Goal: Book appointment/travel/reservation

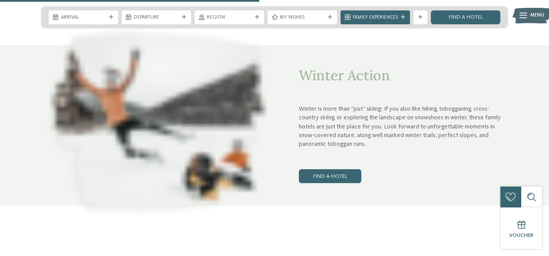
scroll to position [1390, 0]
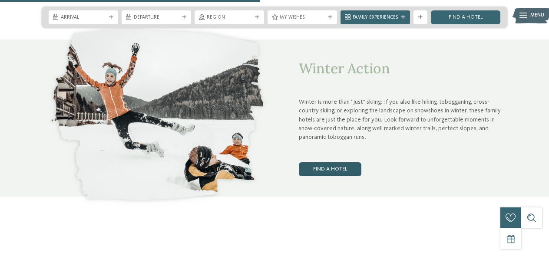
click at [333, 165] on link "Find a hotel" at bounding box center [330, 170] width 63 height 14
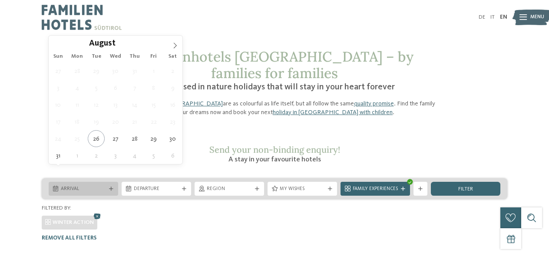
click at [104, 182] on div "Arrival" at bounding box center [84, 189] width 70 height 14
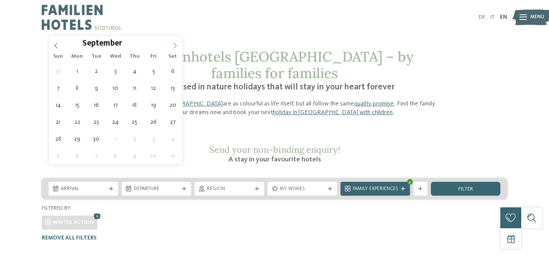
click at [177, 45] on icon at bounding box center [175, 46] width 6 height 6
type div "27.12.2025"
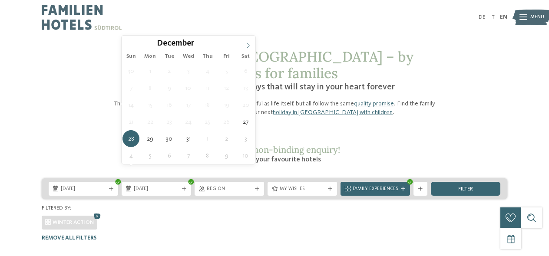
type input "****"
click at [247, 48] on icon at bounding box center [248, 46] width 6 height 6
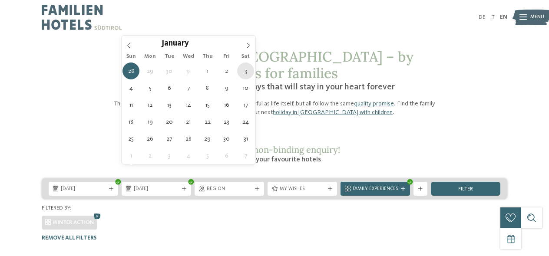
type div "03.01.2026"
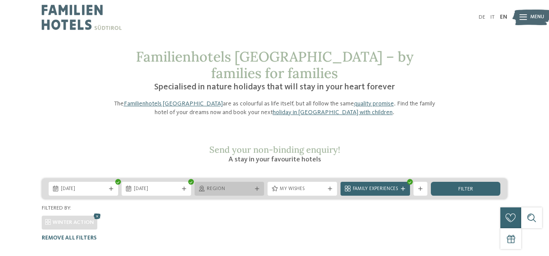
click at [248, 182] on div "Region" at bounding box center [230, 189] width 70 height 14
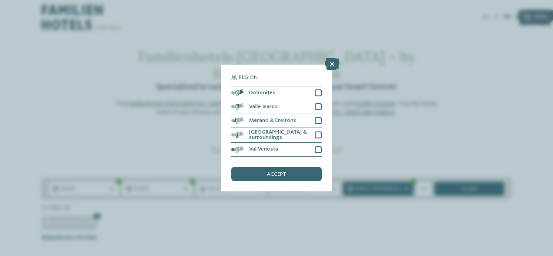
click at [241, 205] on div "Filtered by:" at bounding box center [276, 209] width 469 height 8
click at [332, 58] on icon at bounding box center [332, 64] width 15 height 12
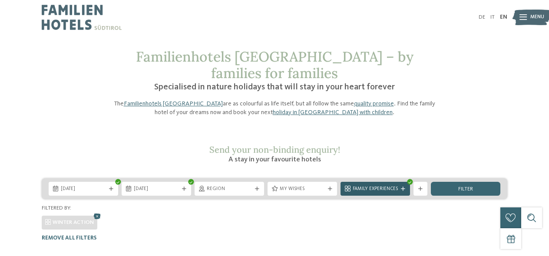
click at [386, 186] on span "Family Experiences" at bounding box center [375, 189] width 45 height 7
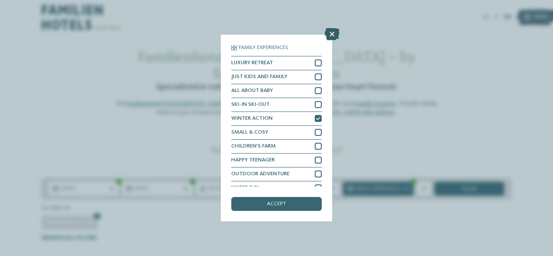
click at [335, 33] on icon at bounding box center [332, 34] width 15 height 12
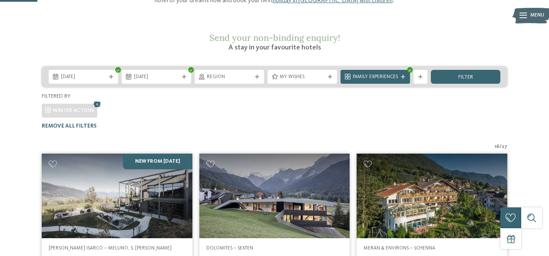
scroll to position [113, 0]
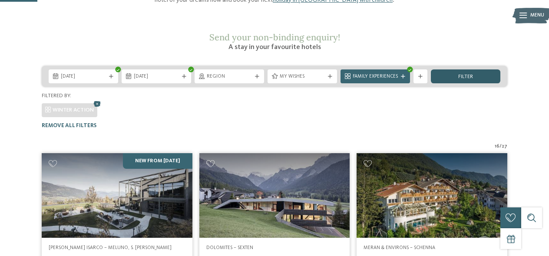
click at [462, 74] on span "filter" at bounding box center [466, 77] width 15 height 6
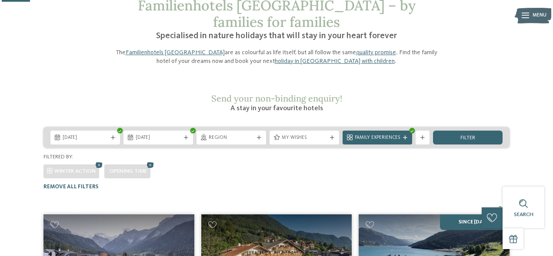
scroll to position [50, 0]
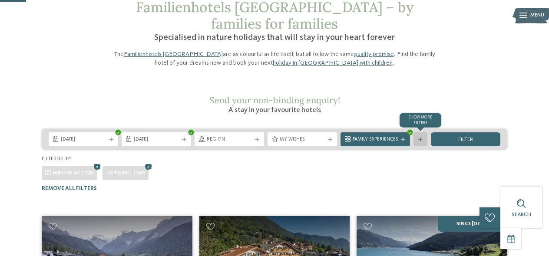
click at [425, 133] on div "Show more filters" at bounding box center [421, 140] width 14 height 14
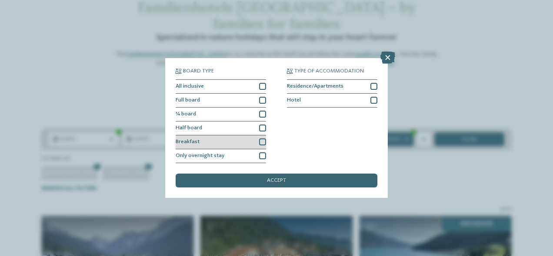
scroll to position [22, 0]
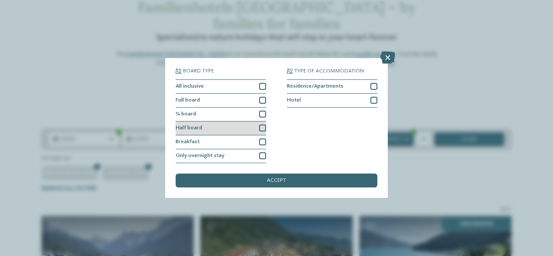
click at [261, 125] on div at bounding box center [262, 128] width 7 height 7
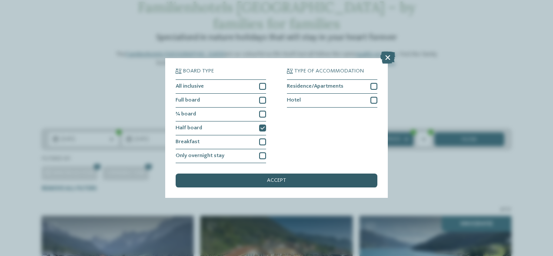
click at [264, 174] on div "accept" at bounding box center [277, 181] width 202 height 14
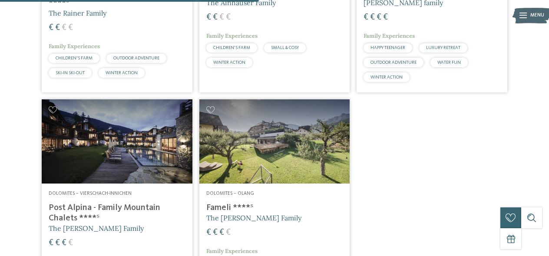
scroll to position [383, 0]
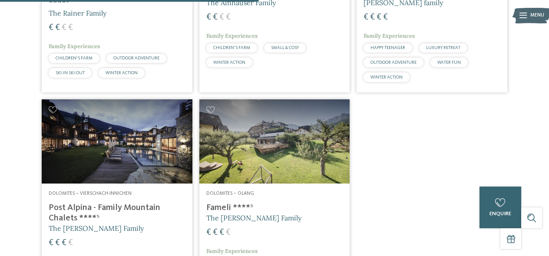
click at [131, 203] on h4 "Post Alpina - Family Mountain Chalets ****ˢ" at bounding box center [117, 213] width 137 height 21
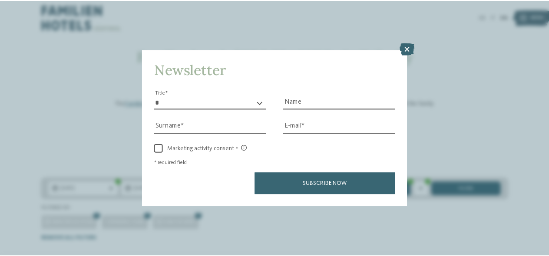
scroll to position [39, 0]
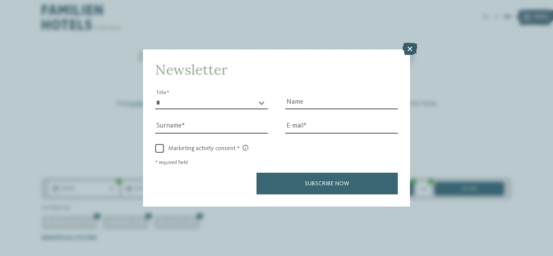
click at [407, 43] on icon at bounding box center [409, 49] width 15 height 12
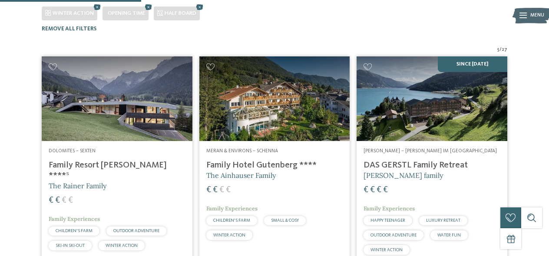
scroll to position [209, 0]
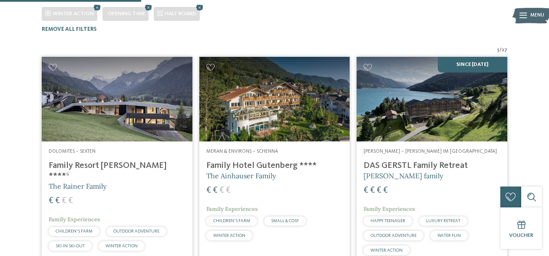
click at [88, 161] on h4 "Family Resort Rainer ****ˢ" at bounding box center [117, 171] width 137 height 21
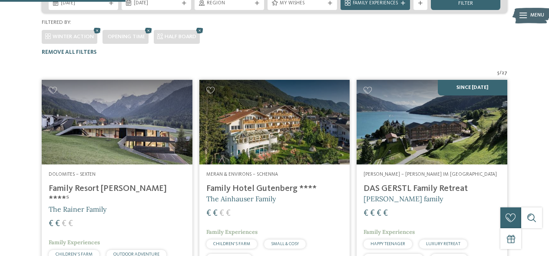
scroll to position [186, 0]
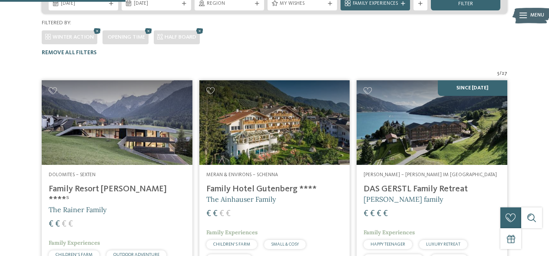
click at [226, 173] on span "Meran & Environs – Schenna" at bounding box center [242, 175] width 72 height 5
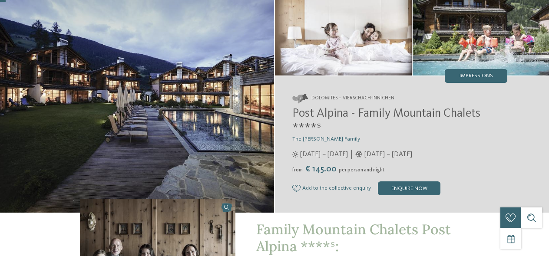
scroll to position [63, 0]
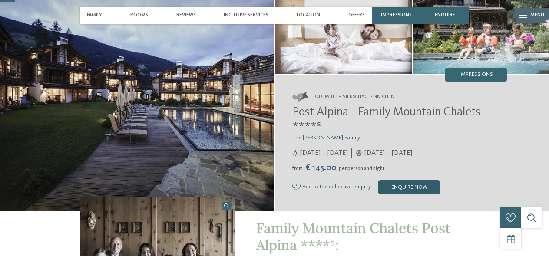
click at [408, 185] on div "enquire now" at bounding box center [409, 187] width 63 height 14
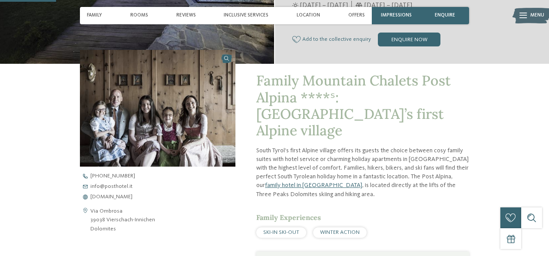
scroll to position [183, 0]
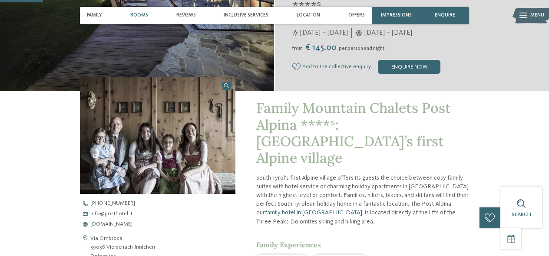
click at [140, 15] on span "Rooms" at bounding box center [139, 16] width 18 height 6
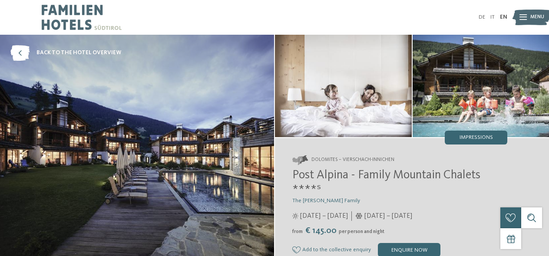
scroll to position [0, 0]
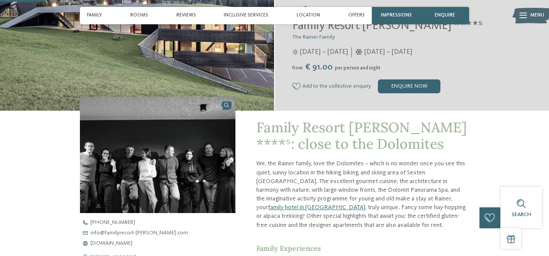
scroll to position [147, 0]
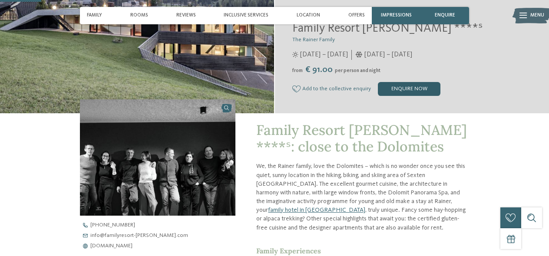
click at [418, 91] on div "enquire now" at bounding box center [409, 89] width 63 height 14
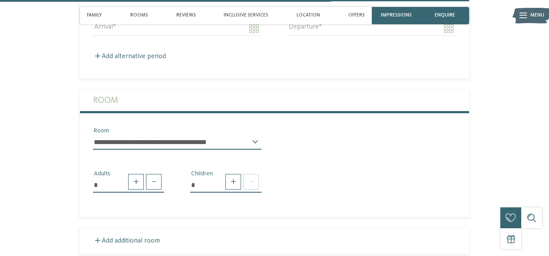
scroll to position [1177, 0]
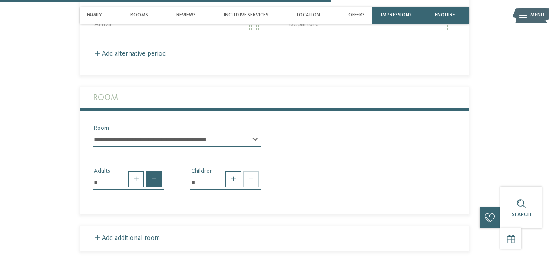
click at [151, 172] on span at bounding box center [154, 180] width 16 height 16
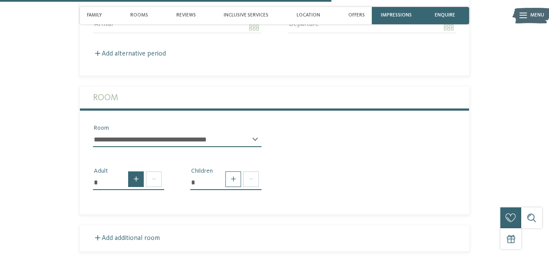
click at [135, 180] on span at bounding box center [136, 180] width 16 height 16
click at [136, 180] on span at bounding box center [136, 180] width 16 height 16
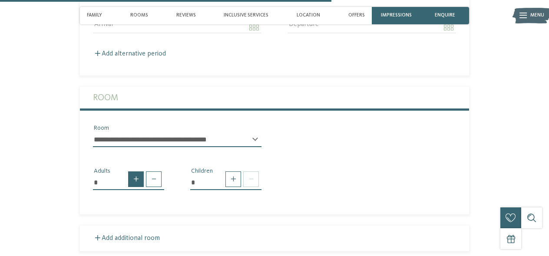
click at [136, 180] on span at bounding box center [136, 180] width 16 height 16
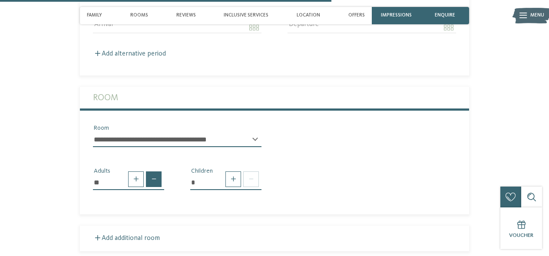
click at [153, 177] on span at bounding box center [154, 180] width 16 height 16
type input "*"
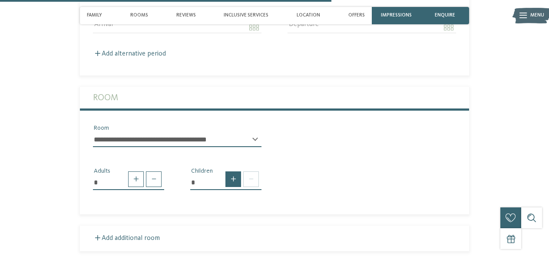
click at [232, 174] on span at bounding box center [234, 180] width 16 height 16
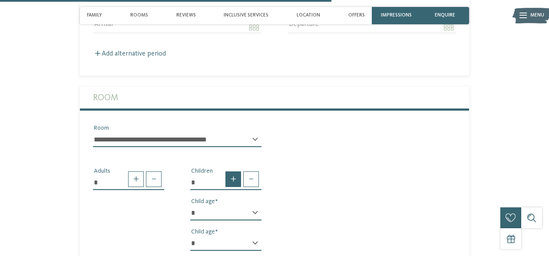
click at [232, 174] on span at bounding box center [234, 180] width 16 height 16
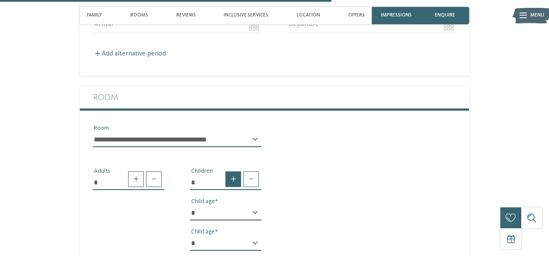
click at [232, 174] on span at bounding box center [234, 180] width 16 height 16
type input "*"
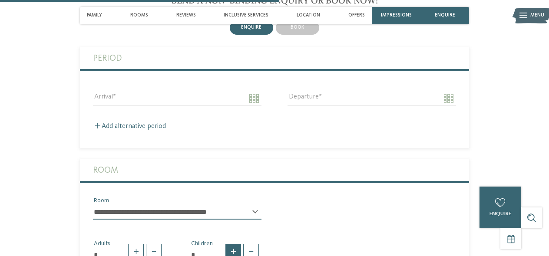
scroll to position [1098, 0]
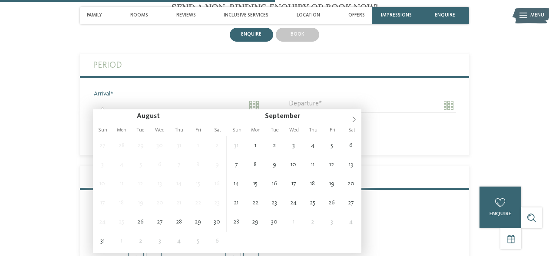
click at [248, 103] on input "Arrival" at bounding box center [177, 105] width 169 height 15
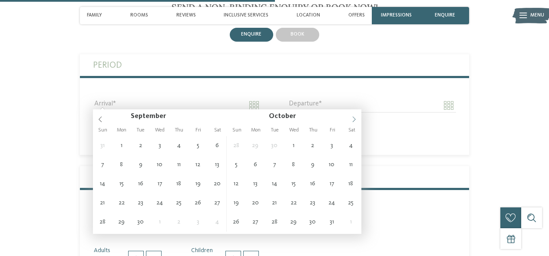
click at [355, 119] on icon at bounding box center [354, 119] width 6 height 6
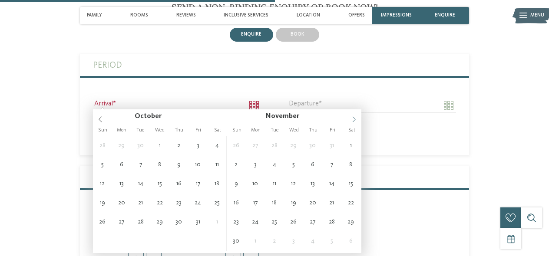
click at [355, 119] on icon at bounding box center [354, 119] width 6 height 6
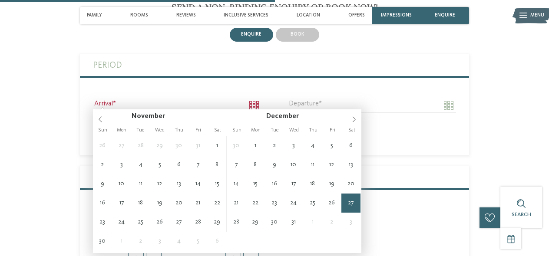
type input "**********"
type input "****"
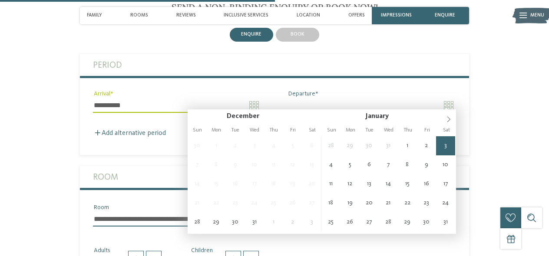
type input "**********"
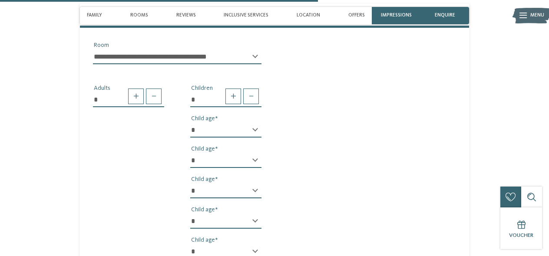
scroll to position [1278, 0]
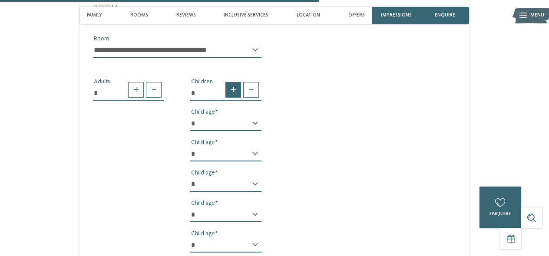
click at [232, 83] on span at bounding box center [234, 90] width 16 height 16
click at [249, 87] on span at bounding box center [251, 90] width 16 height 16
type input "*"
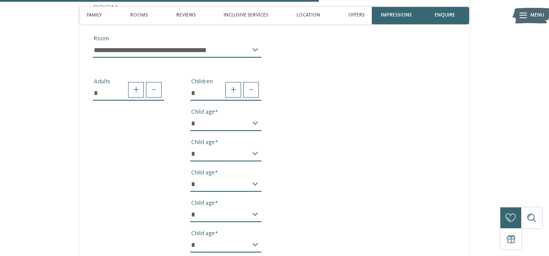
select select "*"
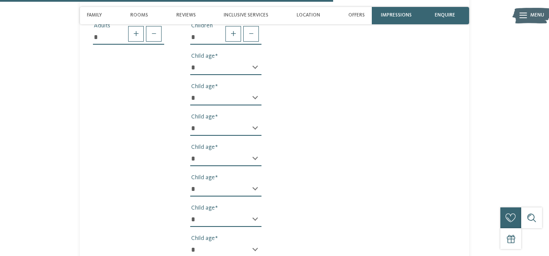
scroll to position [1342, 0]
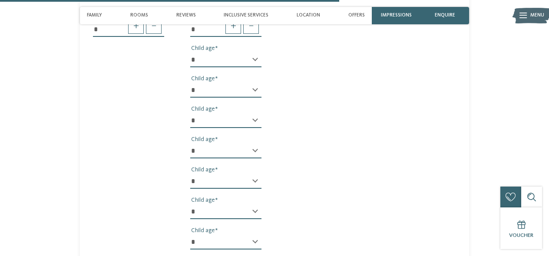
select select "*"
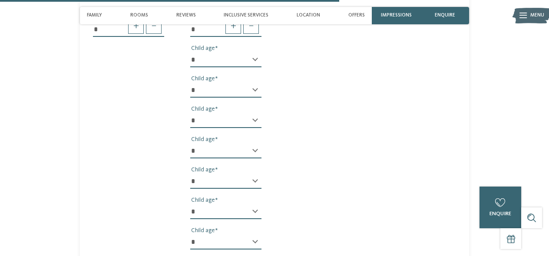
select select "*"
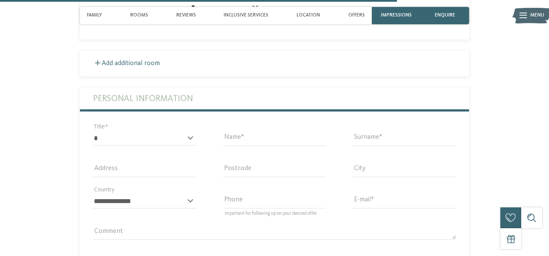
scroll to position [1570, 0]
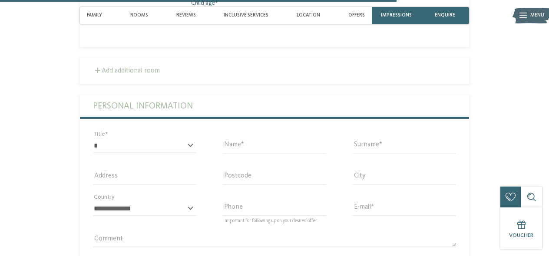
click at [119, 67] on label "Add additional room" at bounding box center [126, 70] width 67 height 7
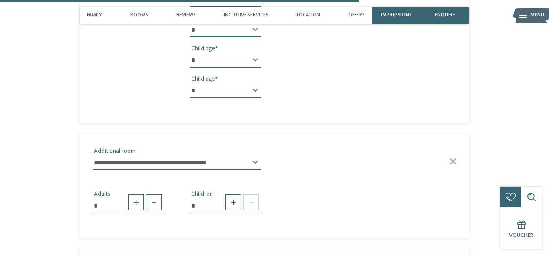
scroll to position [1494, 0]
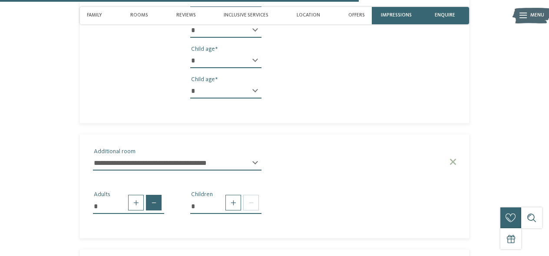
click at [153, 195] on span at bounding box center [154, 203] width 16 height 16
type input "*"
click at [153, 195] on span at bounding box center [154, 203] width 16 height 16
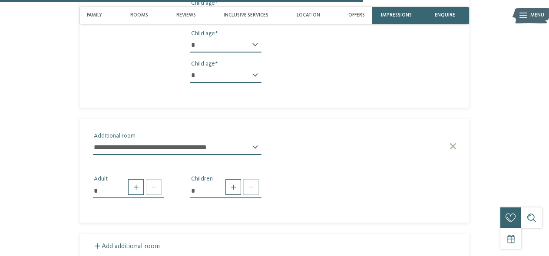
scroll to position [1513, 0]
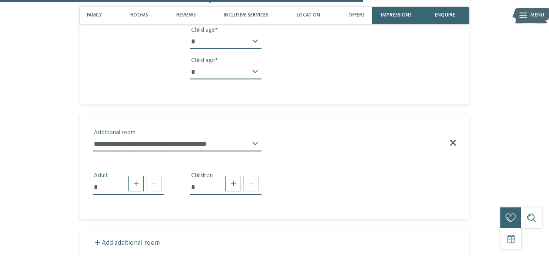
click at [453, 140] on span at bounding box center [452, 143] width 7 height 6
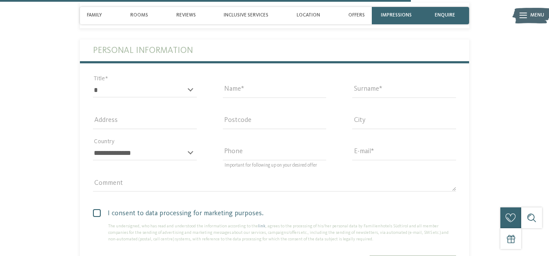
scroll to position [1625, 0]
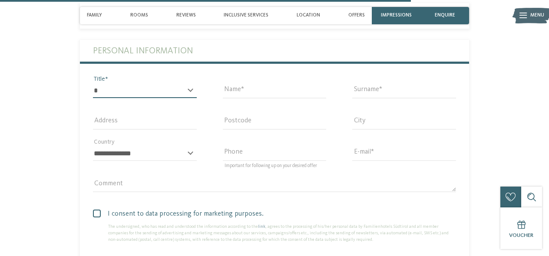
select select "*"
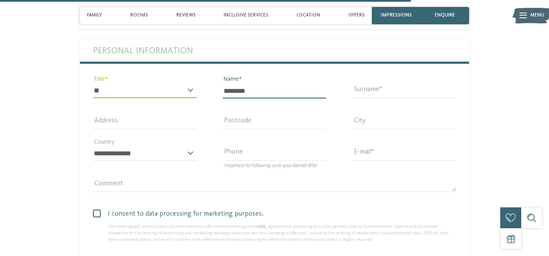
type input "********"
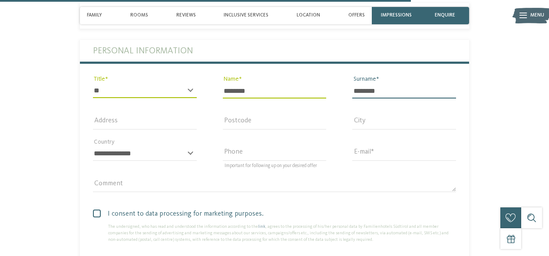
type input "********"
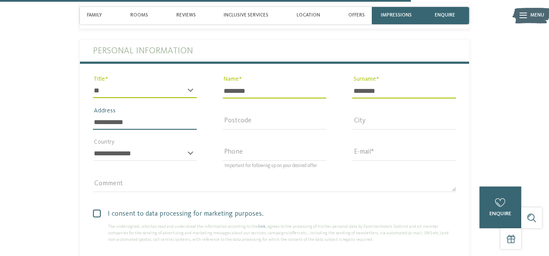
type input "**********"
type input "****"
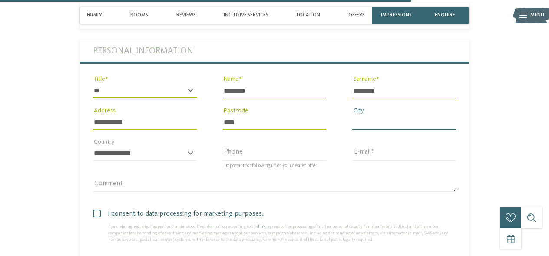
type input "*"
type input "**********"
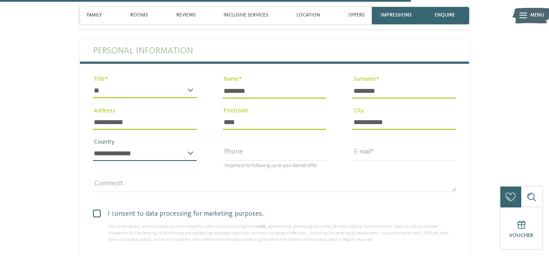
select select "**"
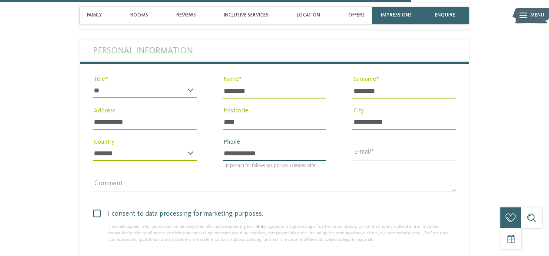
type input "**********"
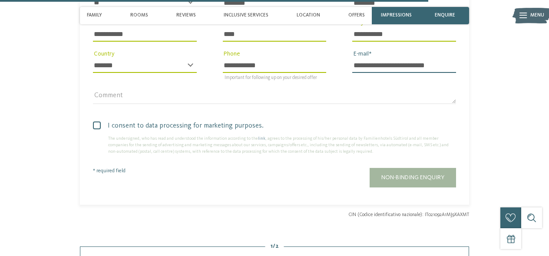
scroll to position [1721, 0]
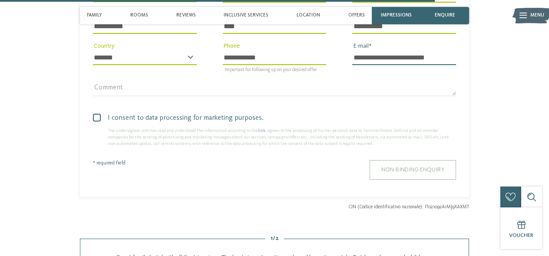
type input "**********"
click at [435, 167] on span "Non-binding enquiry" at bounding box center [413, 170] width 63 height 6
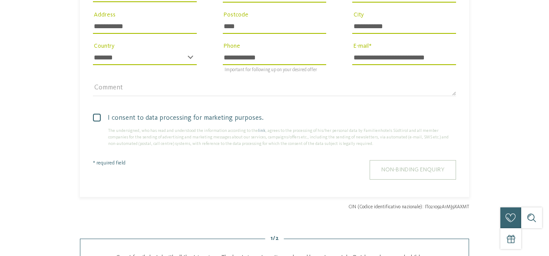
scroll to position [0, 0]
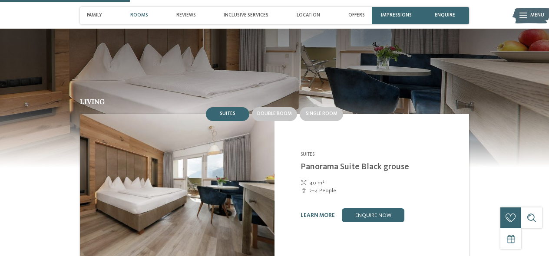
scroll to position [520, 0]
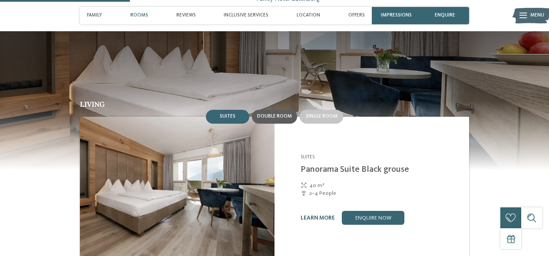
click at [269, 110] on div "Double room" at bounding box center [274, 117] width 45 height 14
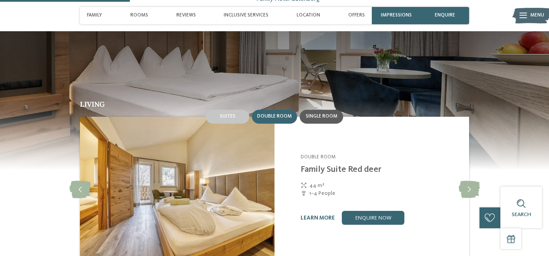
click at [326, 112] on div "Single room" at bounding box center [321, 117] width 43 height 14
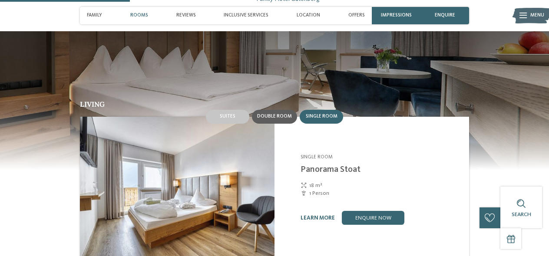
click at [278, 114] on span "Double room" at bounding box center [274, 116] width 35 height 5
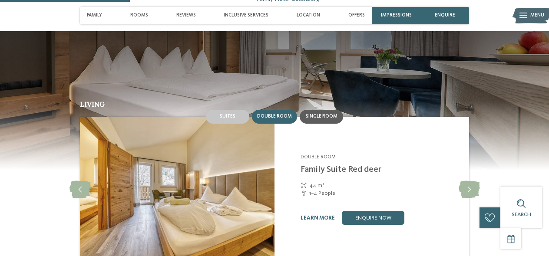
click at [326, 114] on span "Single room" at bounding box center [322, 116] width 32 height 5
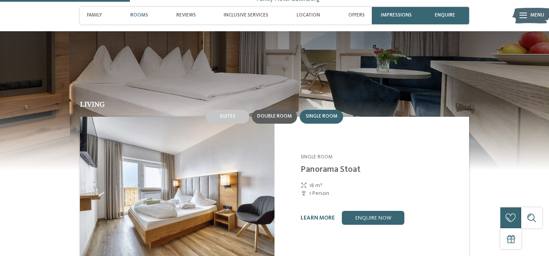
click at [285, 114] on span "Double room" at bounding box center [274, 116] width 35 height 5
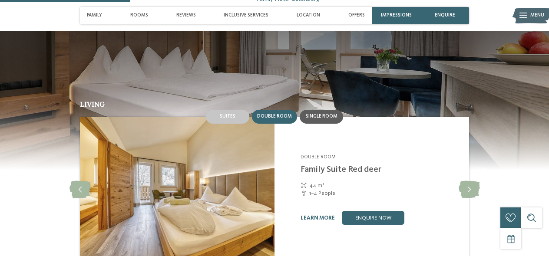
click at [326, 114] on span "Single room" at bounding box center [322, 116] width 32 height 5
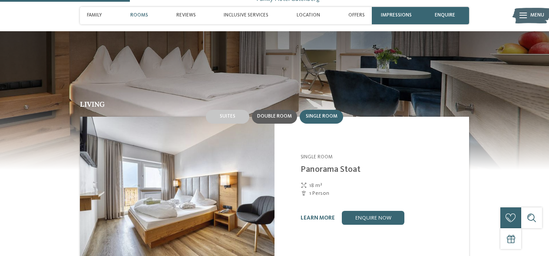
click at [277, 114] on span "Double room" at bounding box center [274, 116] width 35 height 5
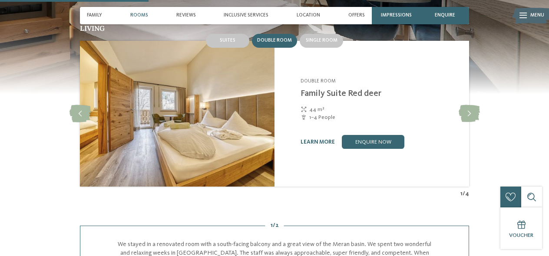
scroll to position [598, 0]
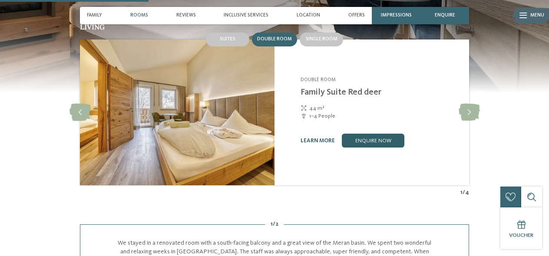
click at [369, 134] on link "enquire now" at bounding box center [373, 141] width 63 height 14
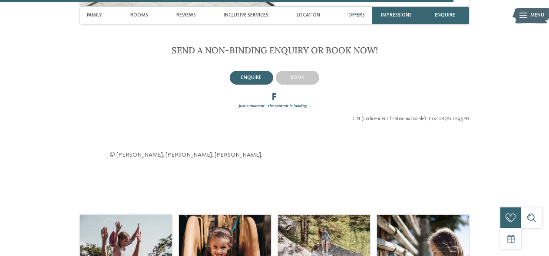
scroll to position [1434, 0]
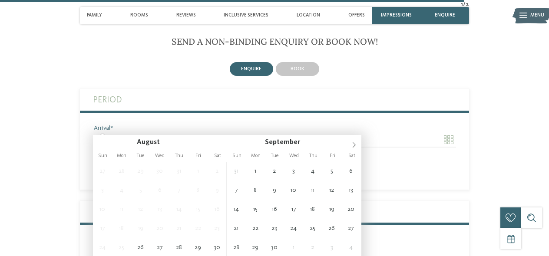
click at [165, 133] on input "Arrival" at bounding box center [177, 140] width 169 height 15
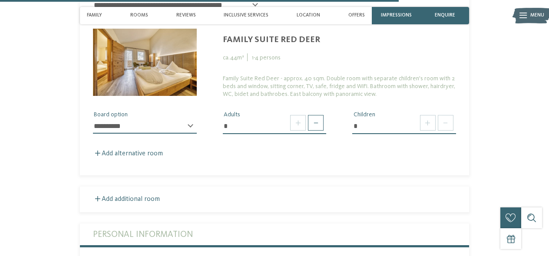
scroll to position [1684, 0]
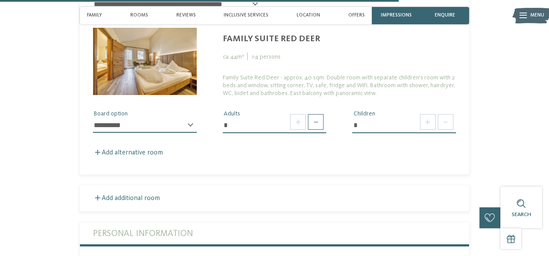
select select "*"
click at [316, 114] on span at bounding box center [316, 122] width 16 height 16
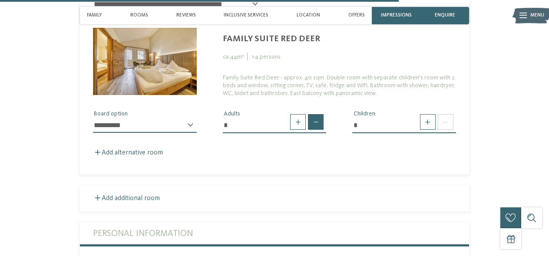
click at [316, 114] on span at bounding box center [316, 122] width 16 height 16
click at [295, 114] on span at bounding box center [298, 122] width 16 height 16
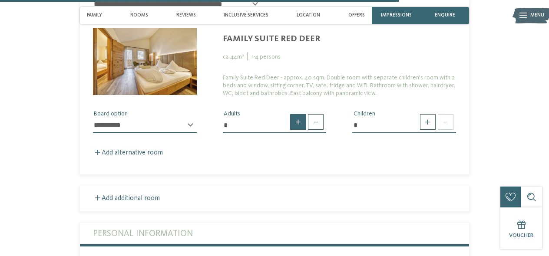
click at [295, 114] on span at bounding box center [298, 122] width 16 height 16
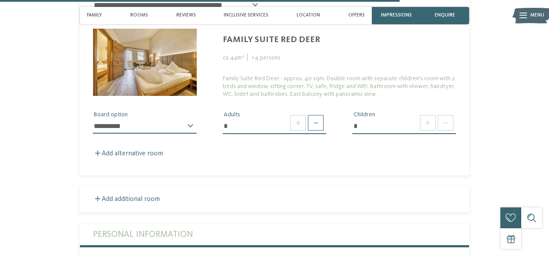
scroll to position [1688, 0]
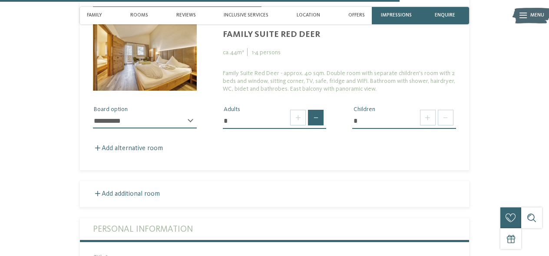
click at [315, 110] on span at bounding box center [316, 118] width 16 height 16
type input "*"
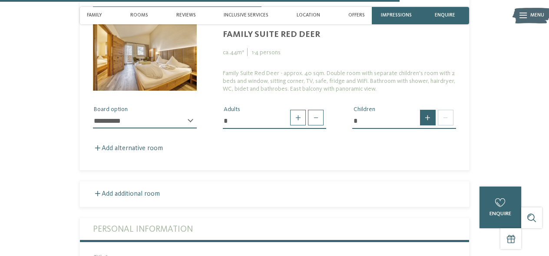
click at [427, 110] on span at bounding box center [428, 118] width 16 height 16
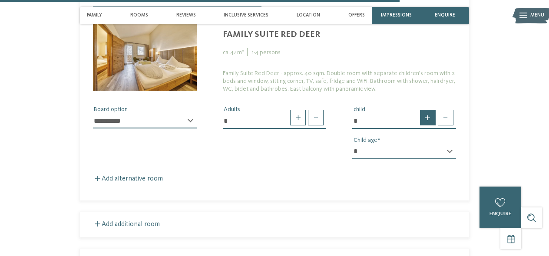
click at [427, 110] on span at bounding box center [428, 118] width 16 height 16
type input "*"
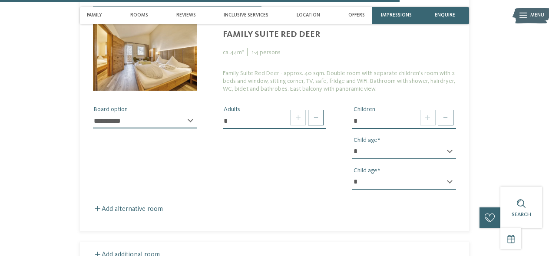
select select "*"
click at [135, 206] on label "Add alternative room" at bounding box center [128, 209] width 70 height 7
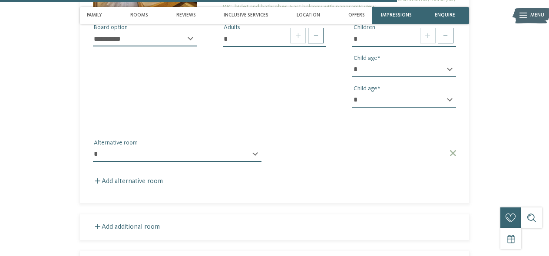
scroll to position [1780, 0]
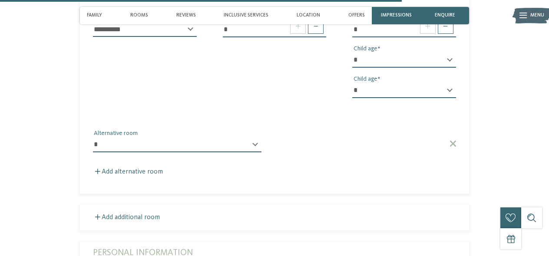
select select "*****"
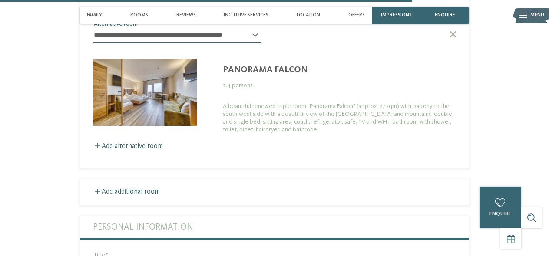
scroll to position [1889, 0]
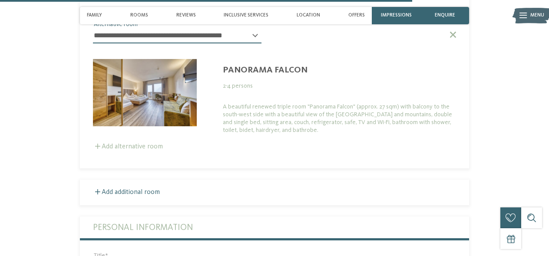
click at [156, 143] on label "Add alternative room" at bounding box center [128, 146] width 70 height 7
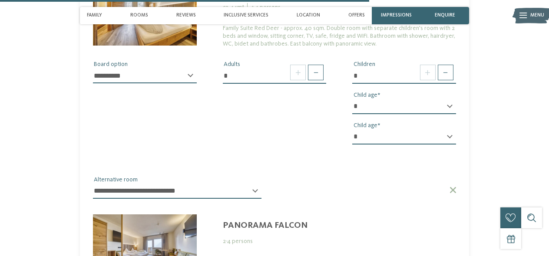
scroll to position [1735, 0]
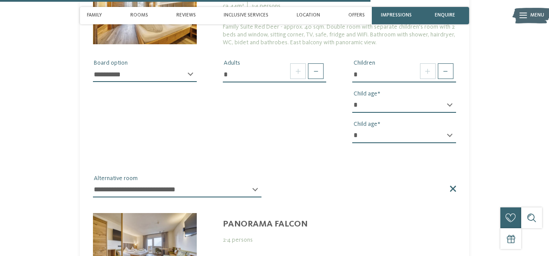
click at [453, 186] on span at bounding box center [452, 189] width 7 height 6
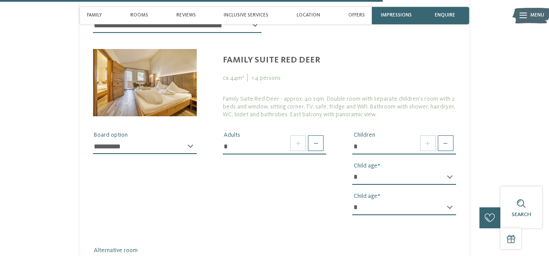
scroll to position [1656, 0]
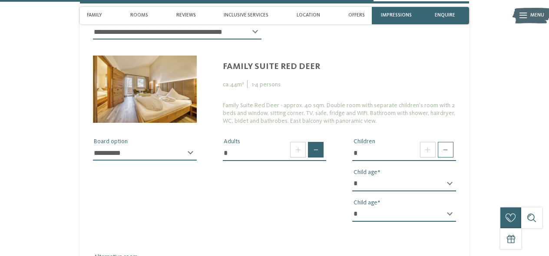
click at [321, 142] on span at bounding box center [316, 150] width 16 height 16
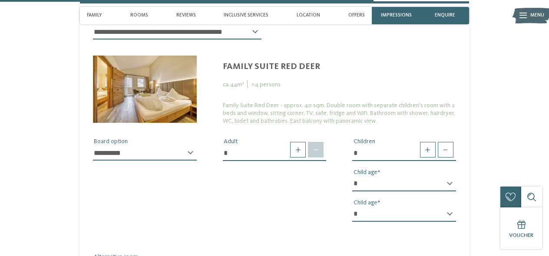
click at [321, 142] on span at bounding box center [316, 150] width 16 height 16
click at [299, 142] on span at bounding box center [298, 150] width 16 height 16
type input "*"
click at [299, 142] on span at bounding box center [298, 150] width 16 height 16
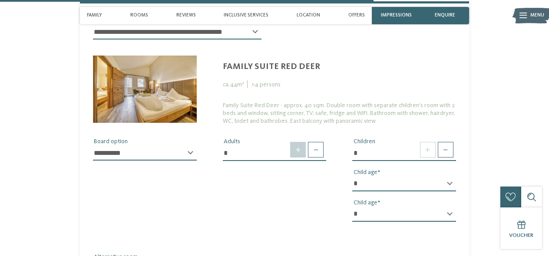
click at [299, 142] on span at bounding box center [298, 150] width 16 height 16
click at [296, 142] on span at bounding box center [298, 150] width 16 height 16
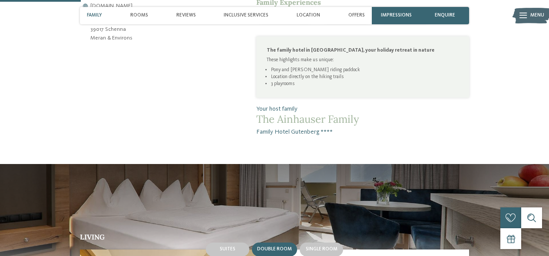
scroll to position [358, 0]
